Goal: Task Accomplishment & Management: Use online tool/utility

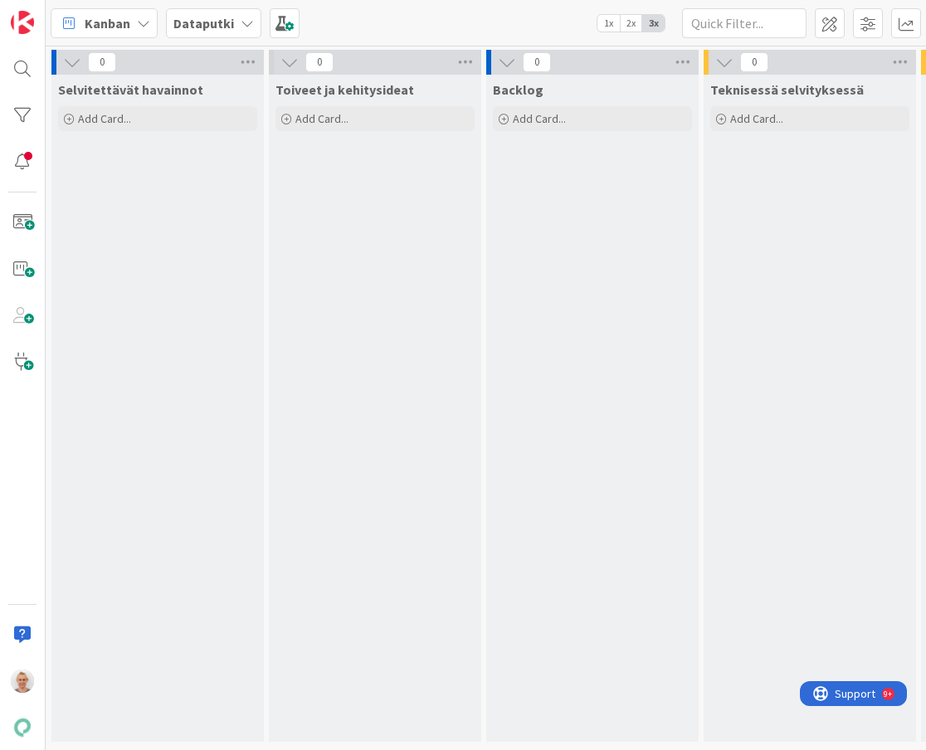
click at [229, 20] on b "Dataputki" at bounding box center [203, 23] width 61 height 17
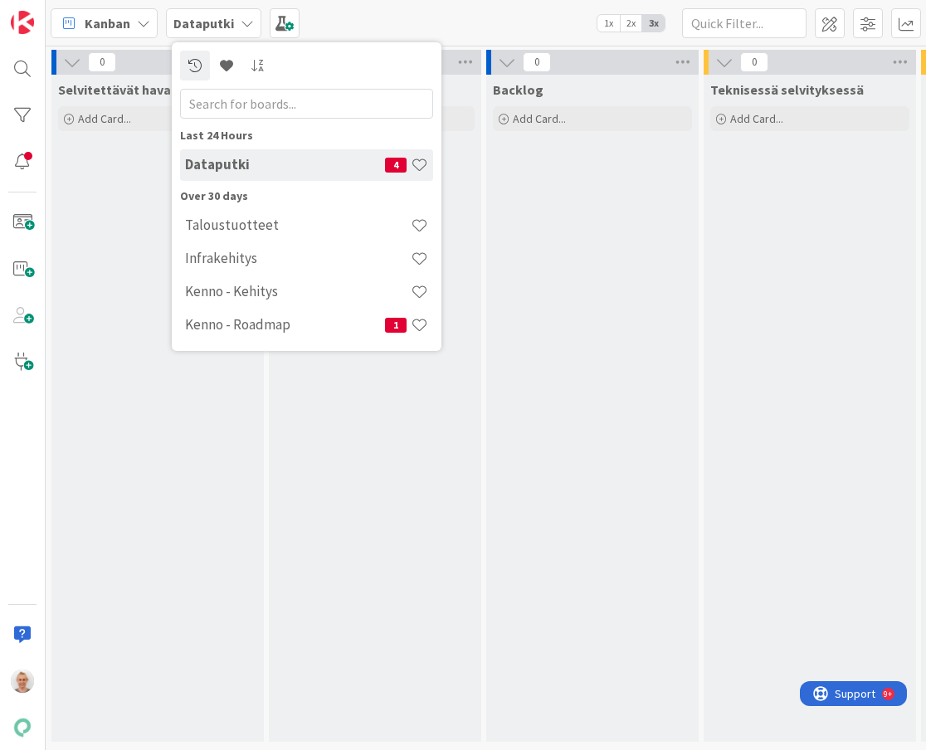
click at [246, 170] on h4 "Dataputki" at bounding box center [285, 164] width 200 height 17
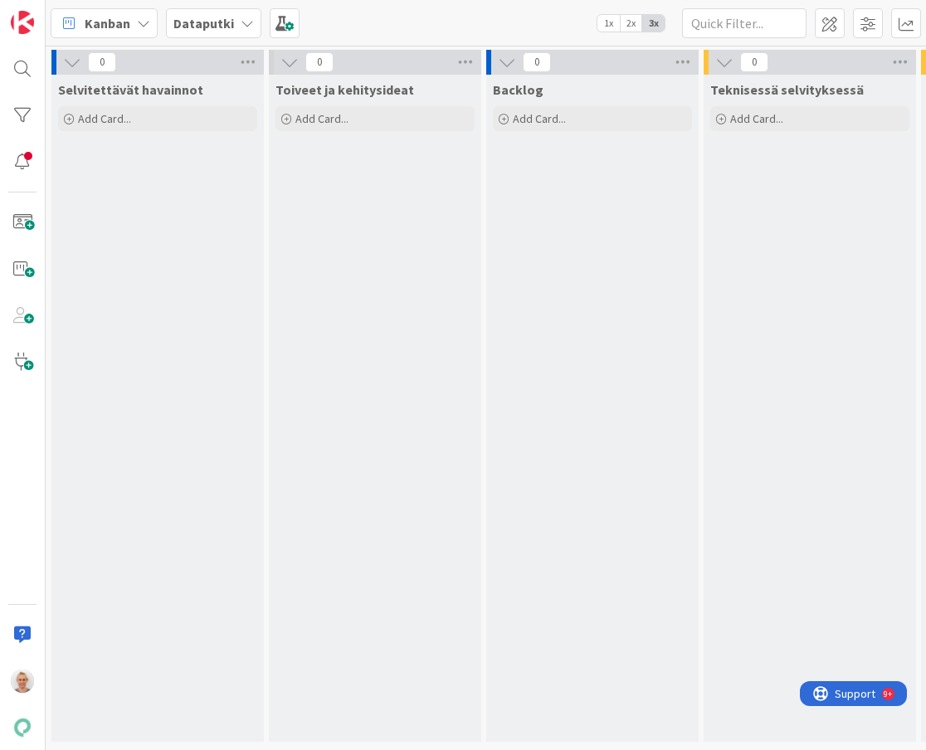
click at [223, 20] on b "Dataputki" at bounding box center [203, 23] width 61 height 17
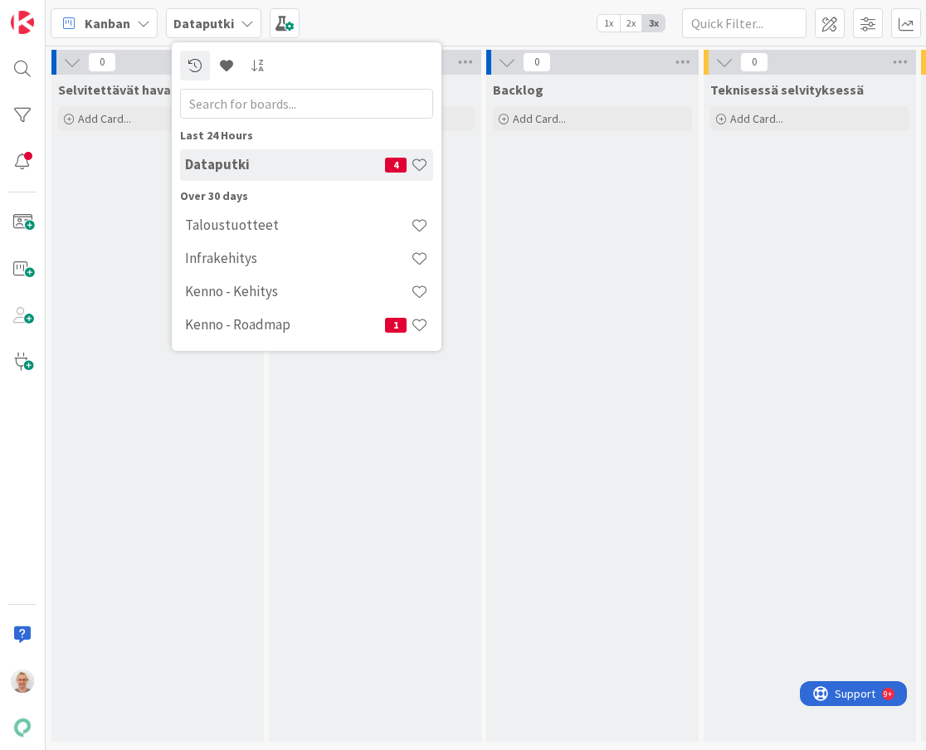
click at [366, 487] on div "Toiveet ja kehitysideat Add Card..." at bounding box center [375, 408] width 212 height 667
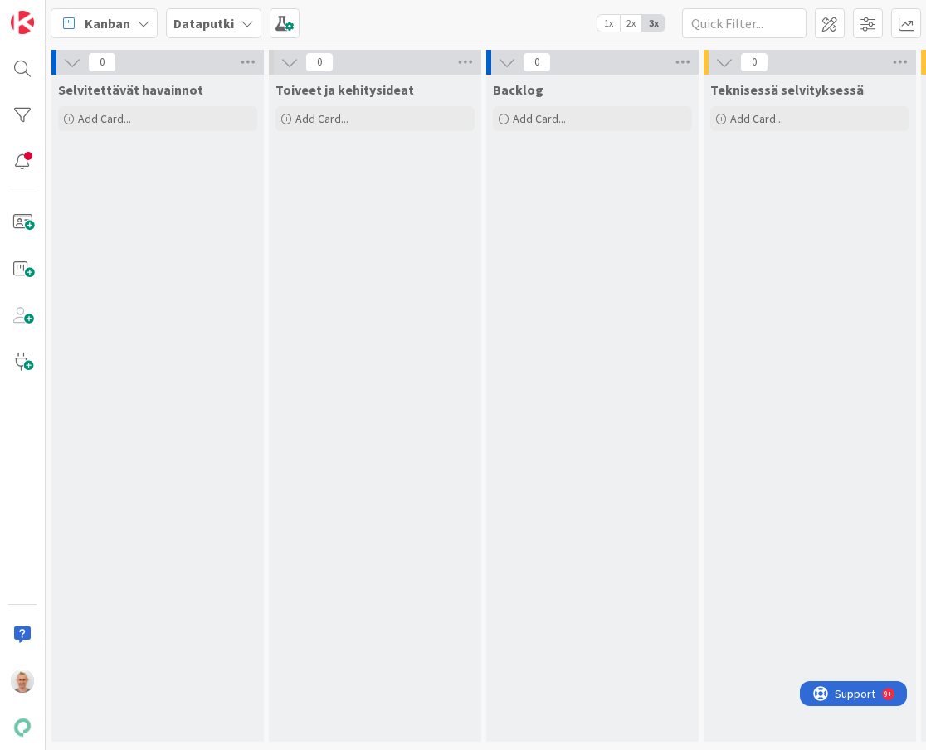
scroll to position [0, 519]
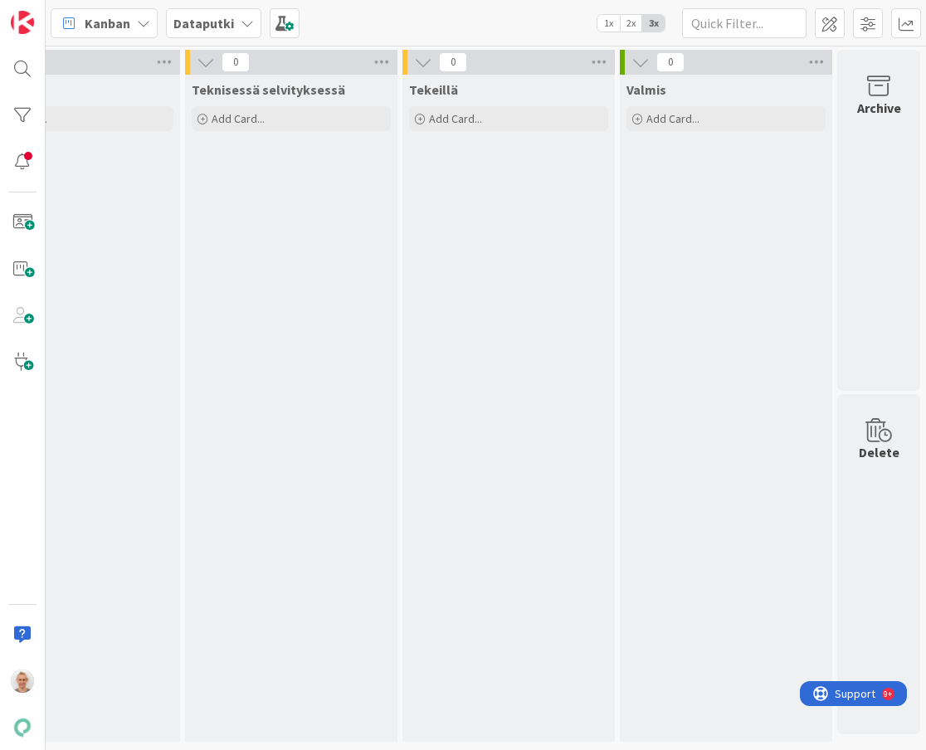
click at [366, 487] on div "Teknisessä selvityksessä Add Card..." at bounding box center [291, 408] width 212 height 667
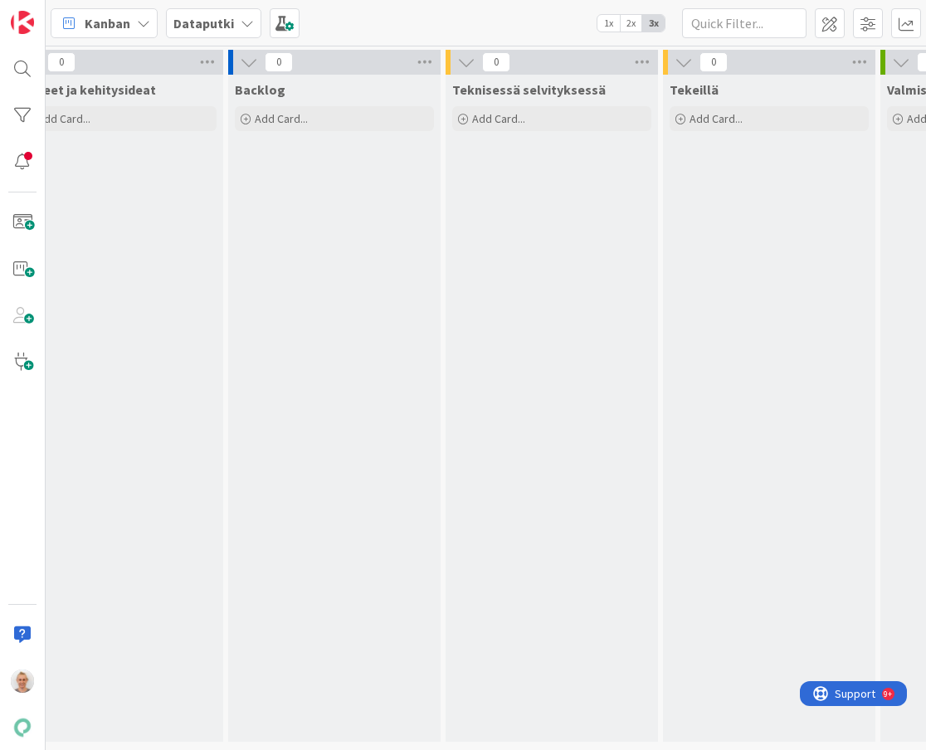
scroll to position [0, 0]
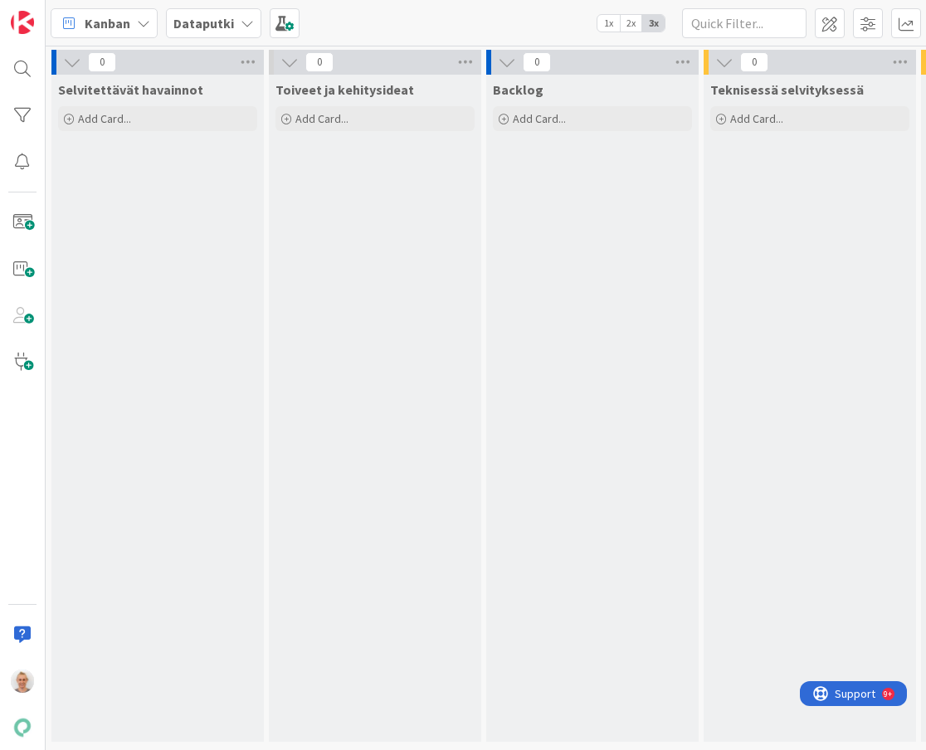
click at [251, 27] on div "Dataputki" at bounding box center [213, 23] width 95 height 30
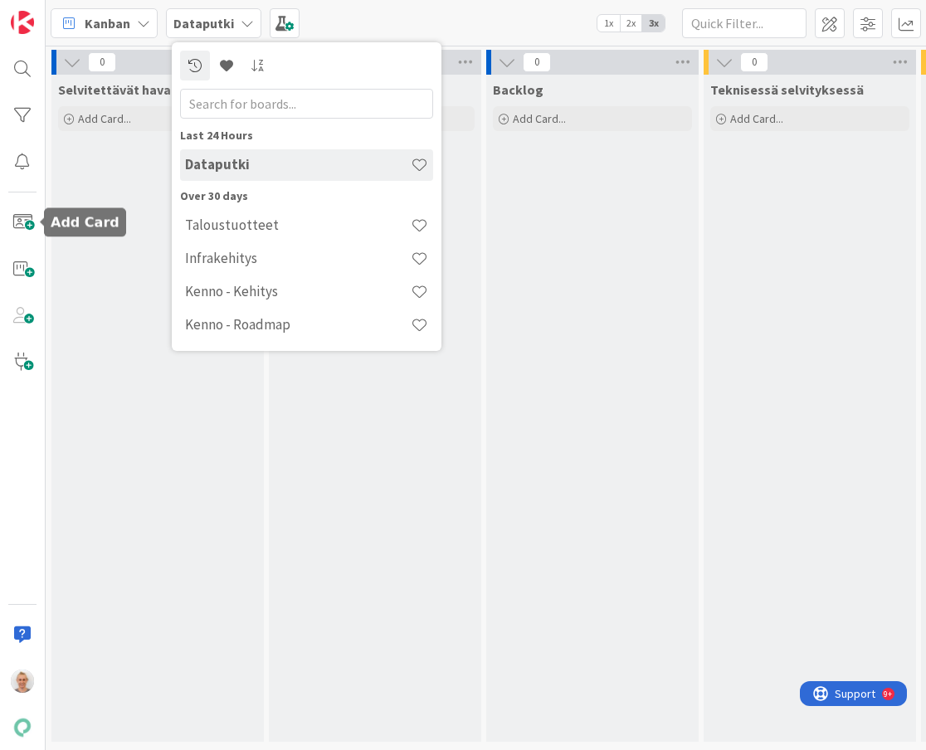
click at [115, 202] on div "Selvitettävät havainnot Add Card..." at bounding box center [157, 408] width 212 height 667
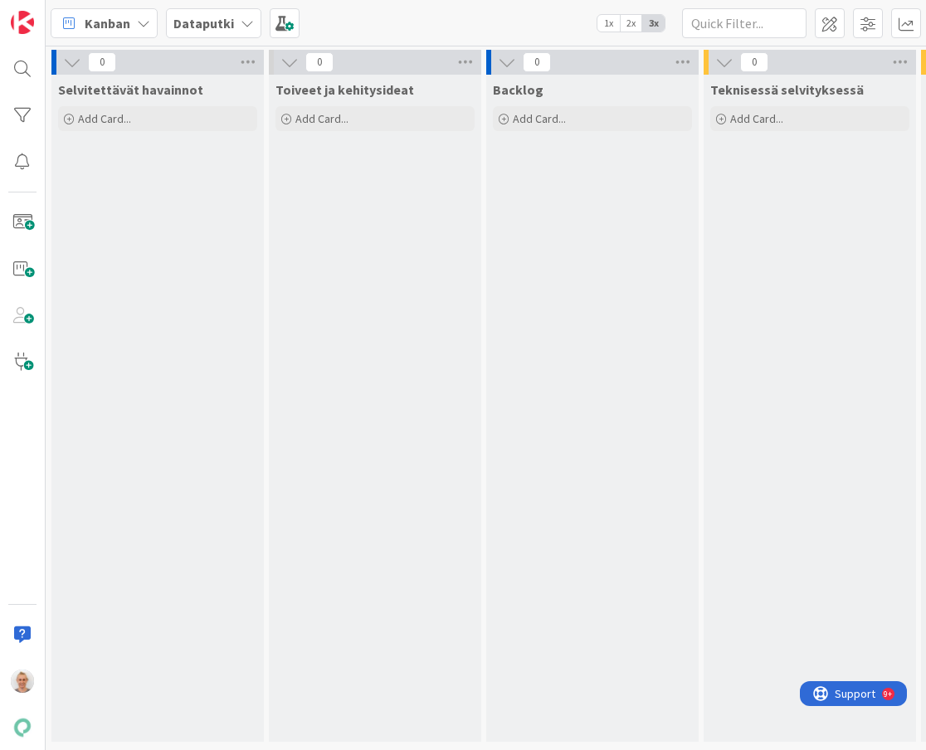
click at [149, 29] on icon at bounding box center [143, 23] width 13 height 13
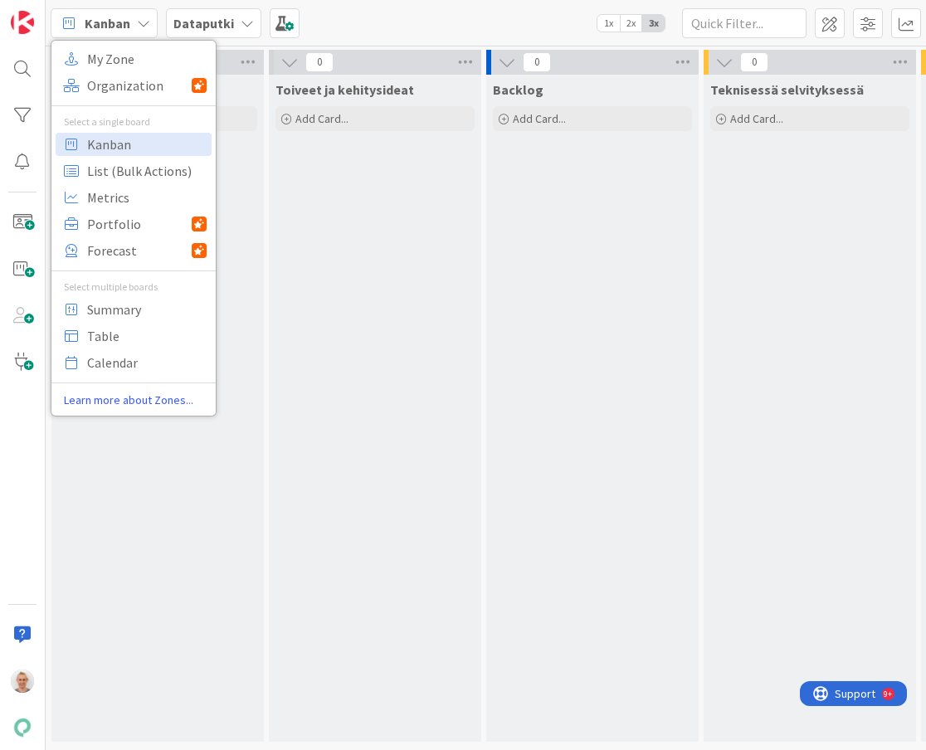
click at [541, 361] on div "Backlog Add Card..." at bounding box center [592, 408] width 212 height 667
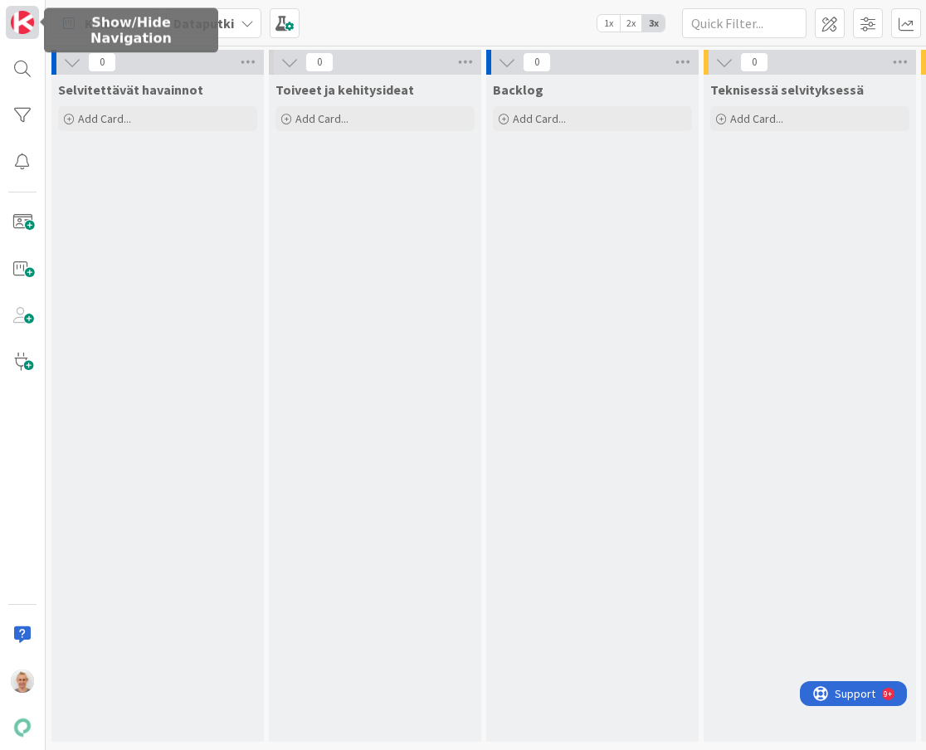
click at [15, 27] on img at bounding box center [22, 22] width 23 height 23
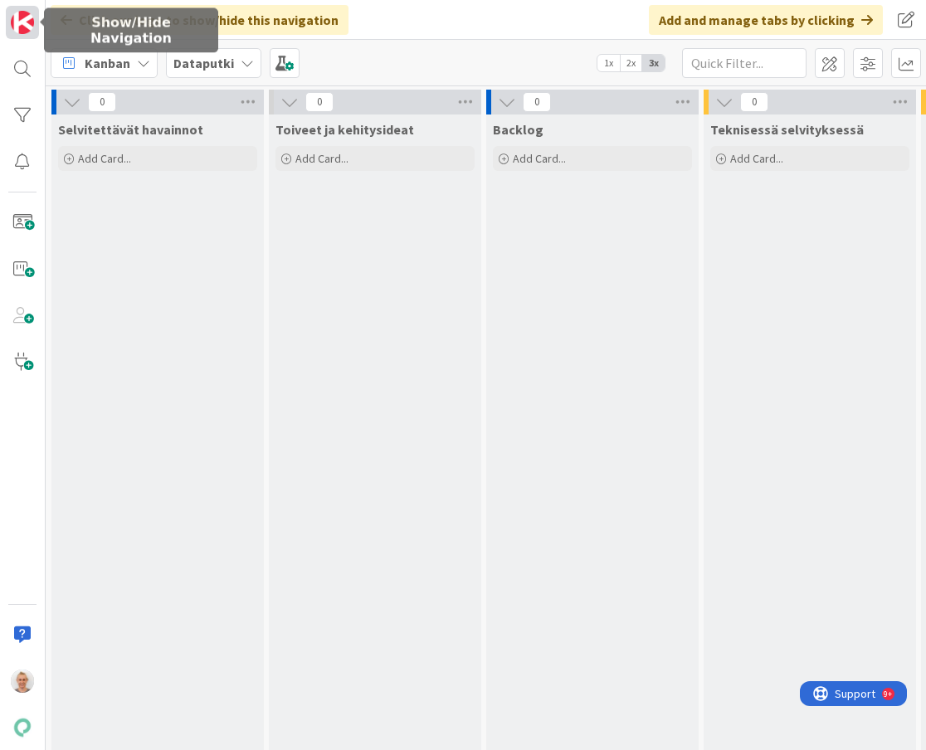
click at [15, 27] on img at bounding box center [22, 22] width 23 height 23
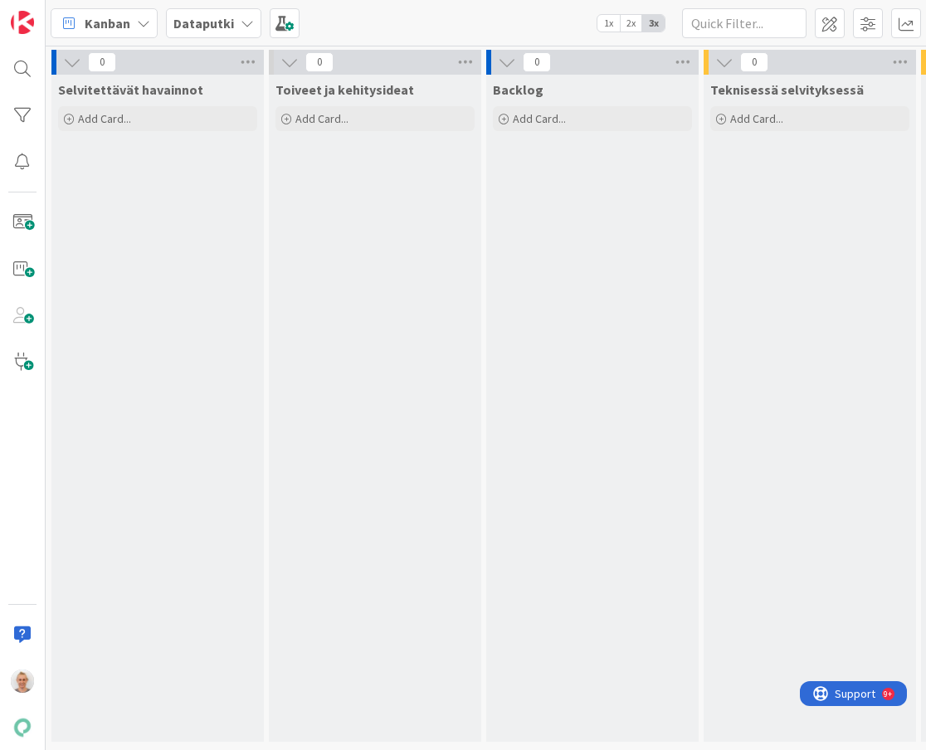
click at [244, 25] on icon at bounding box center [247, 23] width 13 height 13
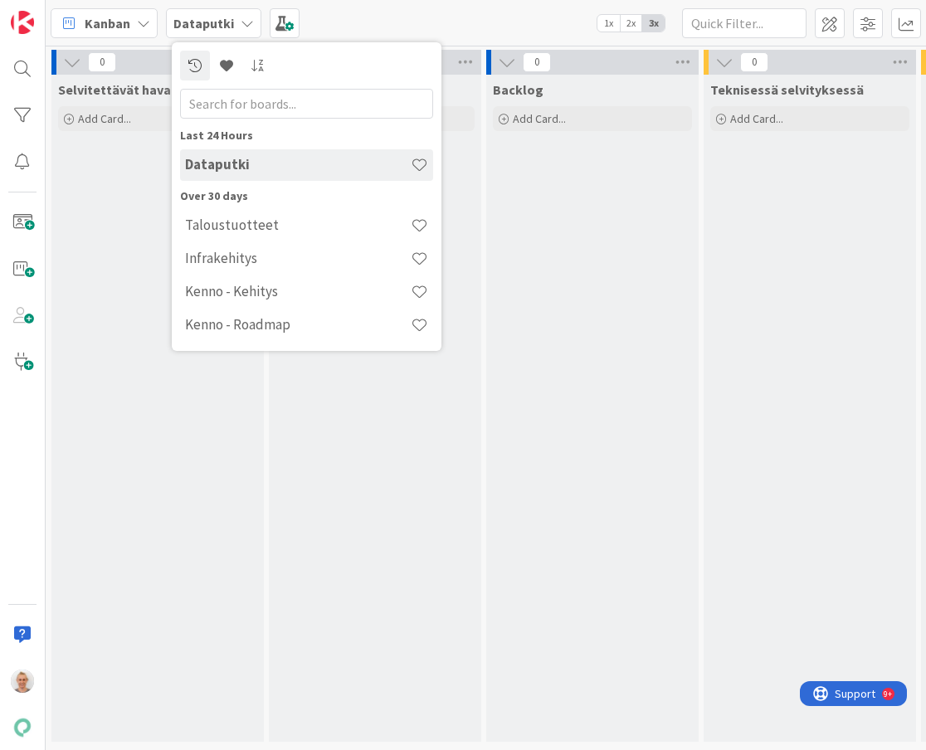
click at [212, 32] on span "Dataputki" at bounding box center [203, 23] width 61 height 20
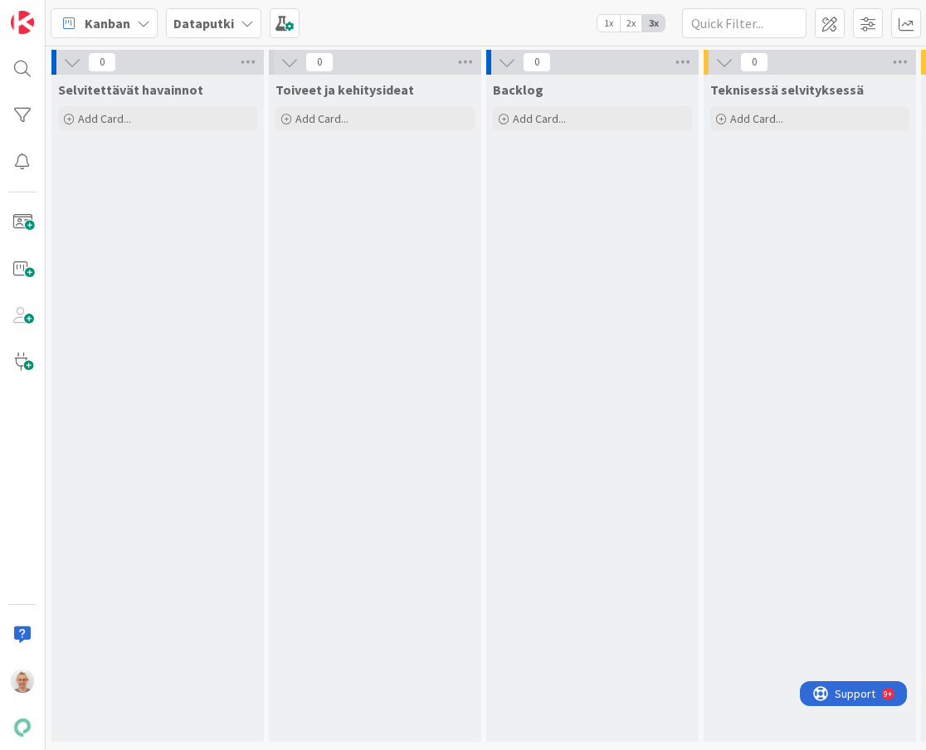
click at [241, 22] on icon at bounding box center [247, 23] width 13 height 13
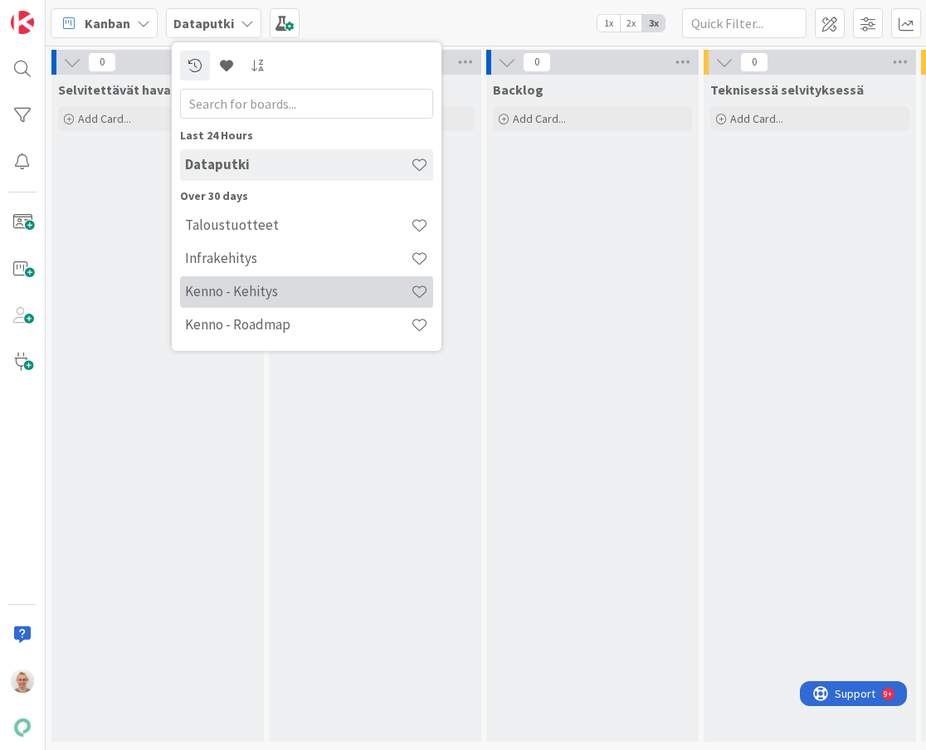
click at [251, 287] on h4 "Kenno - Kehitys" at bounding box center [298, 291] width 226 height 17
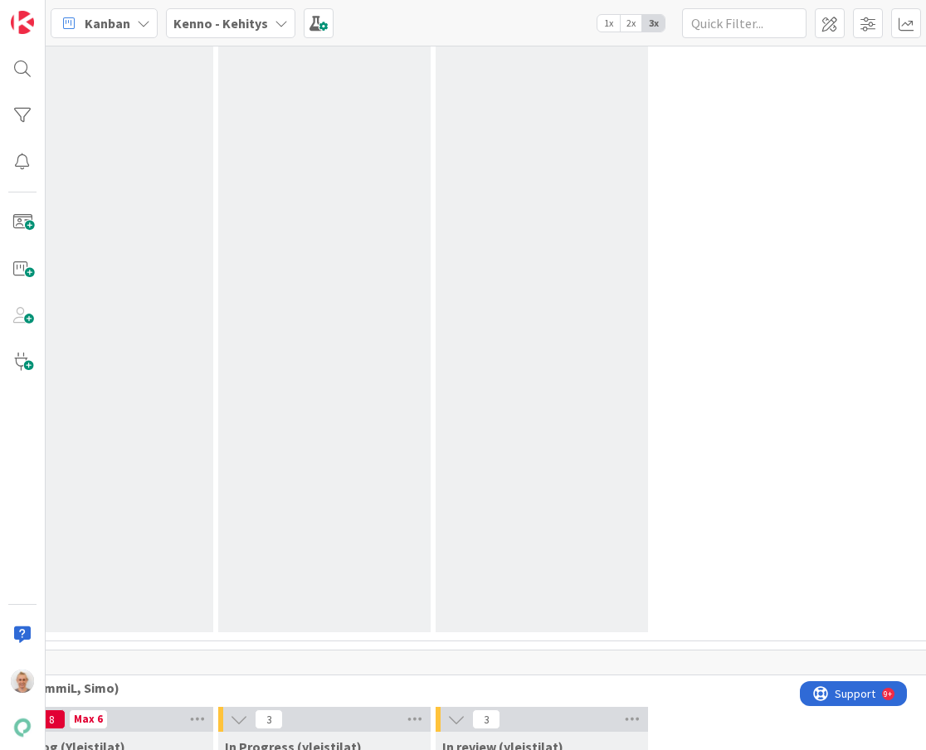
scroll to position [7909, 980]
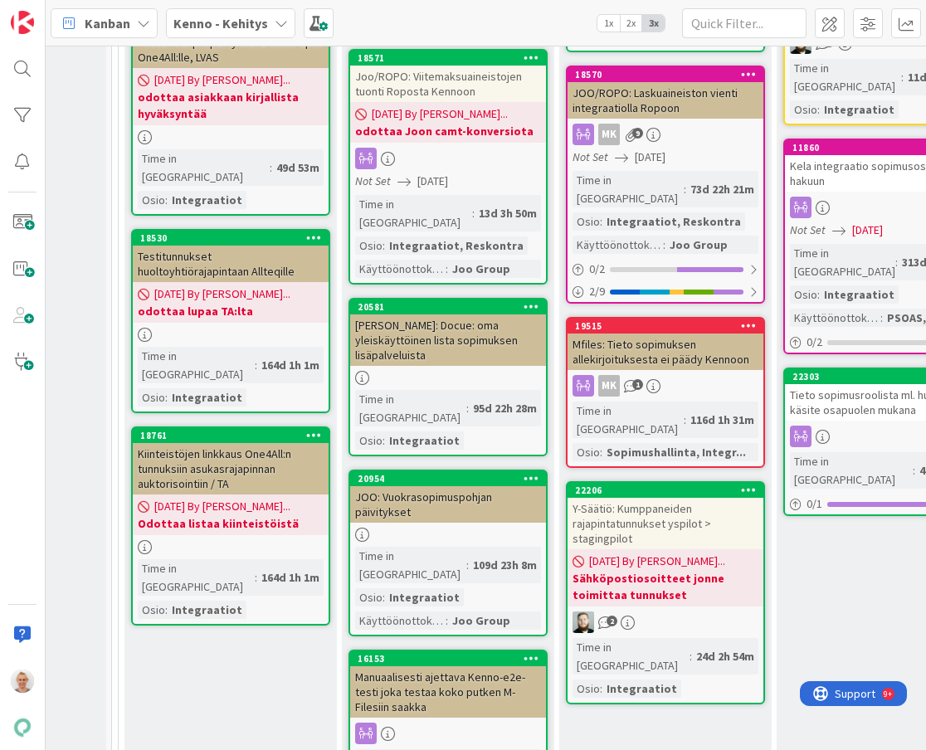
scroll to position [18463, 305]
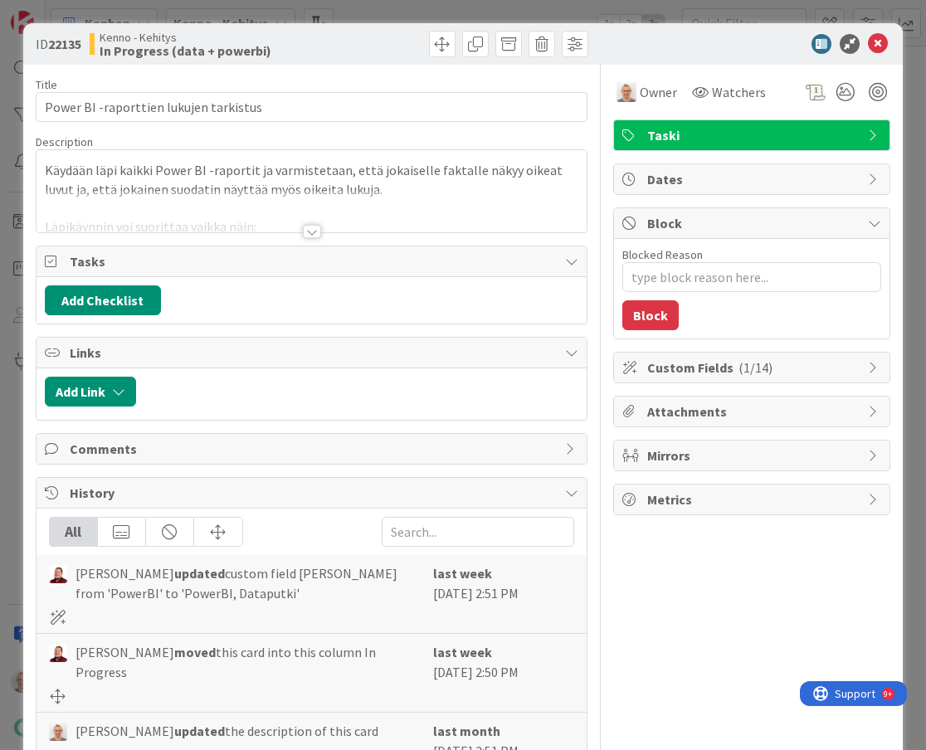
click at [311, 230] on div at bounding box center [312, 231] width 18 height 13
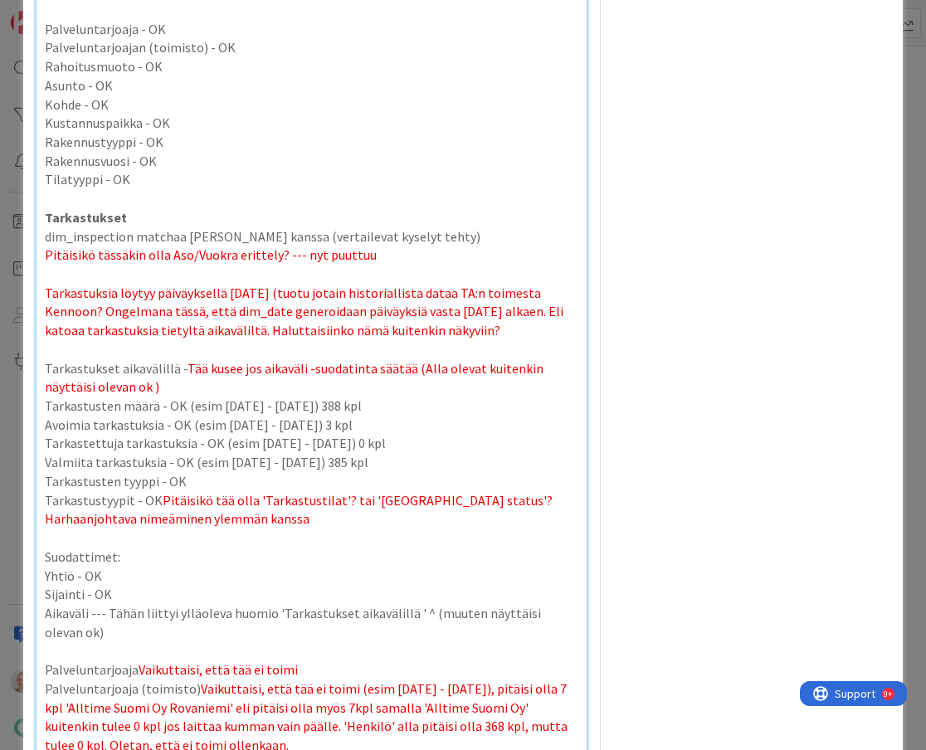
scroll to position [18394, 305]
type textarea "x"
